Goal: Ask a question

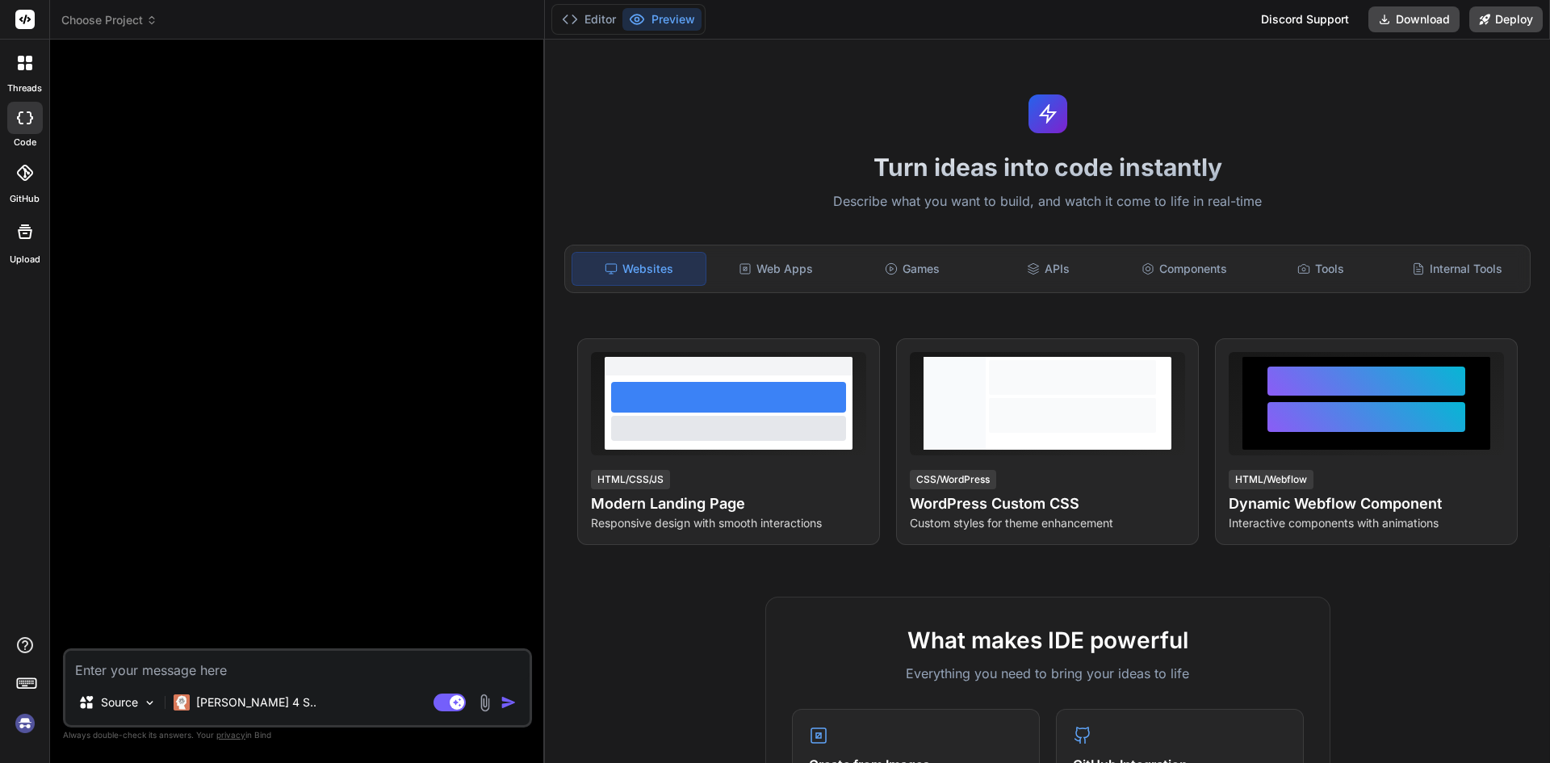
type textarea "x"
type textarea "n"
type textarea "x"
type textarea "h"
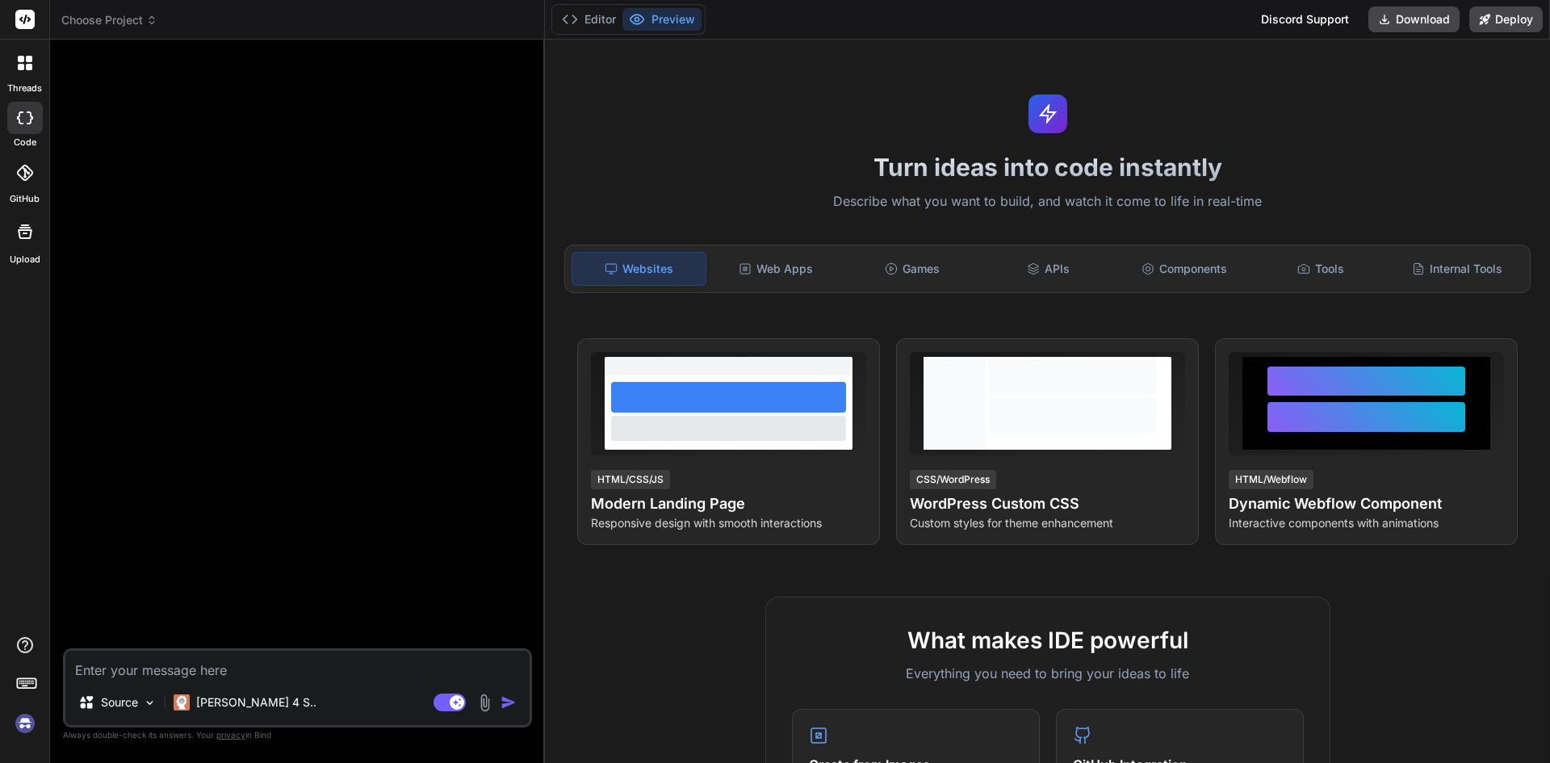
type textarea "x"
type textarea "hi"
type textarea "x"
type textarea "hi"
click at [504, 701] on img "button" at bounding box center [508, 702] width 16 height 16
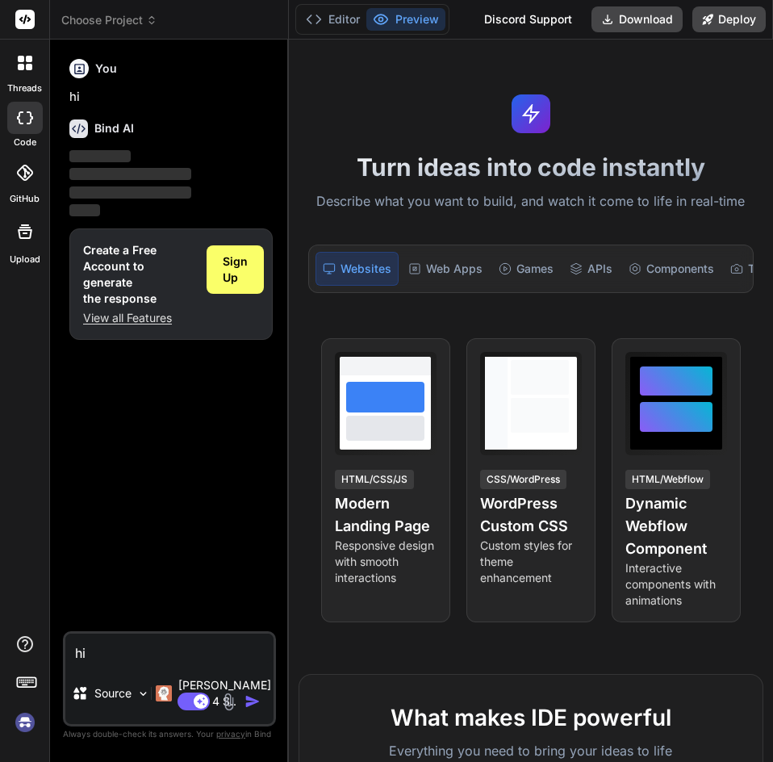
type textarea "x"
